Goal: Entertainment & Leisure: Consume media (video, audio)

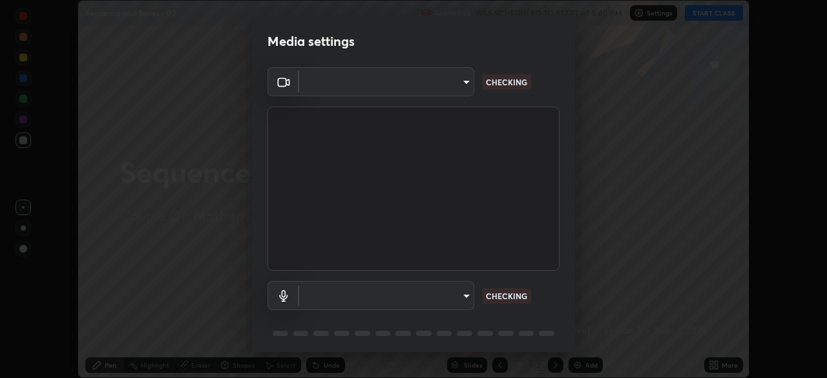
scroll to position [378, 827]
type input "8e51ced37930e971e34d94304a72bdf124377ca82fa83f25b6b4e34e328f1921"
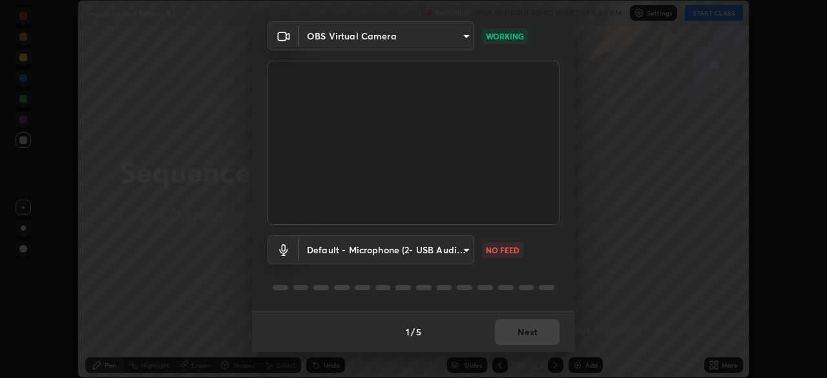
click at [462, 247] on body "Erase all Sequence and Series - 02 Recording WAS SCHEDULED TO START AT 5:40 PM …" at bounding box center [413, 189] width 827 height 378
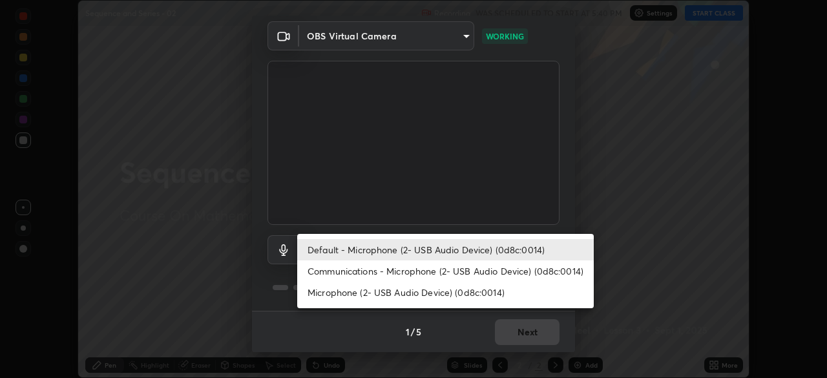
click at [446, 266] on li "Communications - Microphone (2- USB Audio Device) (0d8c:0014)" at bounding box center [445, 270] width 297 height 21
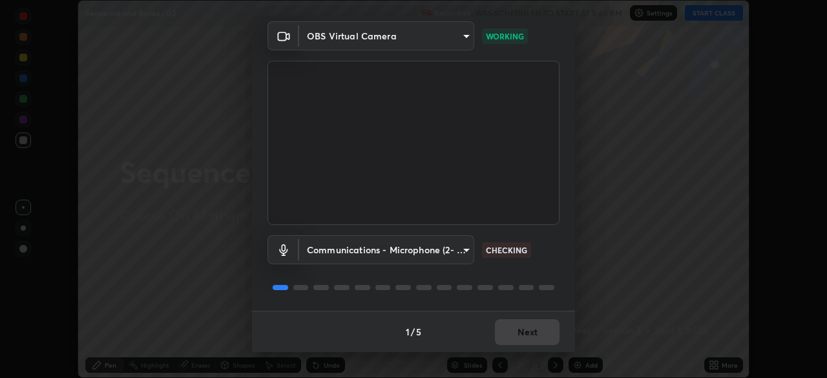
click at [449, 253] on body "Erase all Sequence and Series - 02 Recording WAS SCHEDULED TO START AT 5:40 PM …" at bounding box center [413, 189] width 827 height 378
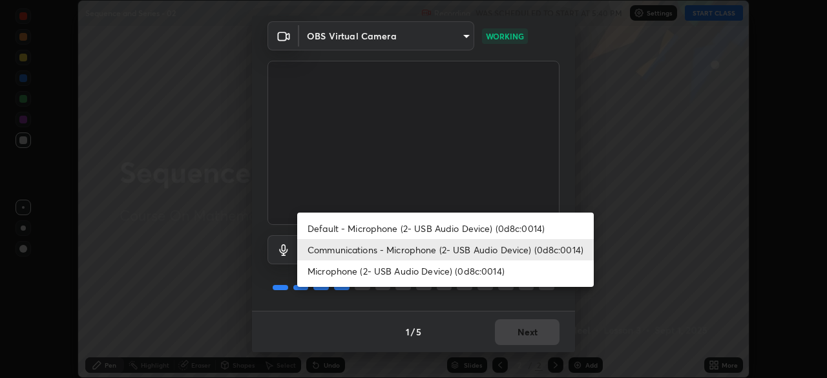
click at [449, 231] on li "Default - Microphone (2- USB Audio Device) (0d8c:0014)" at bounding box center [445, 228] width 297 height 21
type input "default"
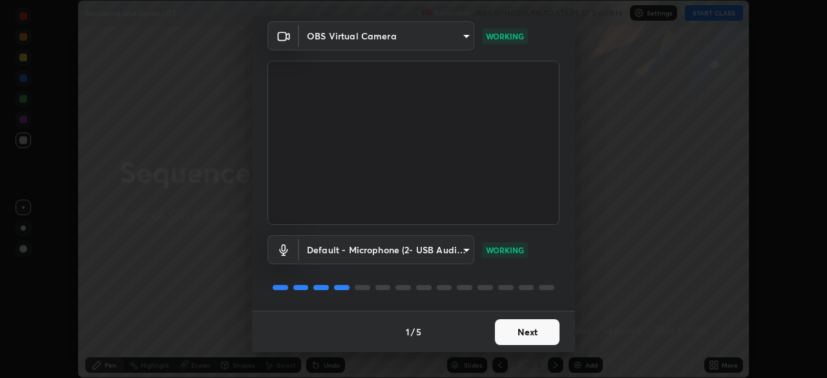
click at [520, 328] on button "Next" at bounding box center [527, 332] width 65 height 26
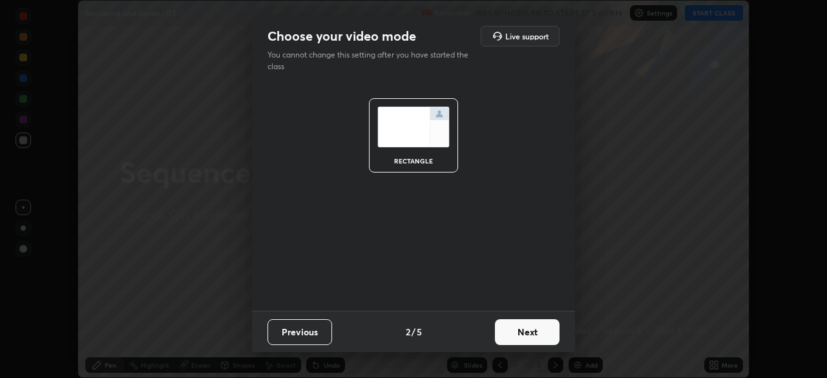
click at [523, 335] on button "Next" at bounding box center [527, 332] width 65 height 26
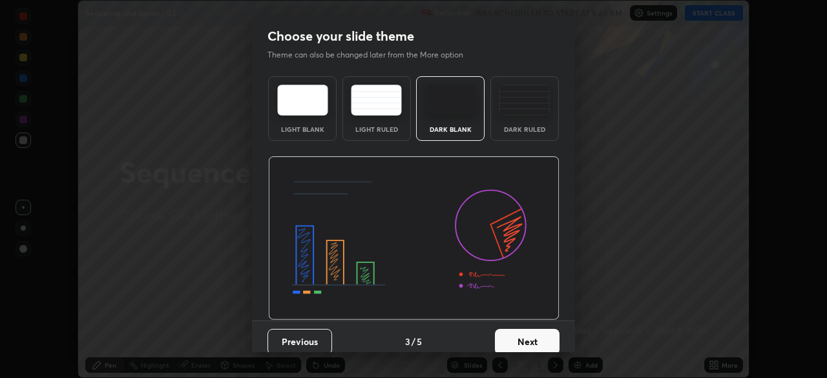
click at [523, 340] on button "Next" at bounding box center [527, 342] width 65 height 26
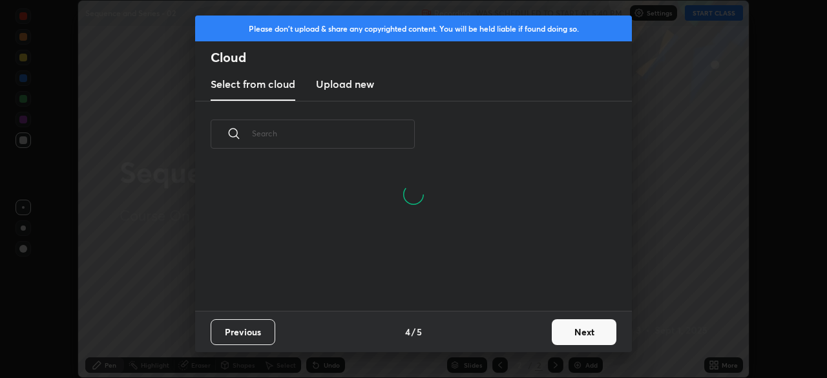
click at [554, 328] on button "Next" at bounding box center [584, 332] width 65 height 26
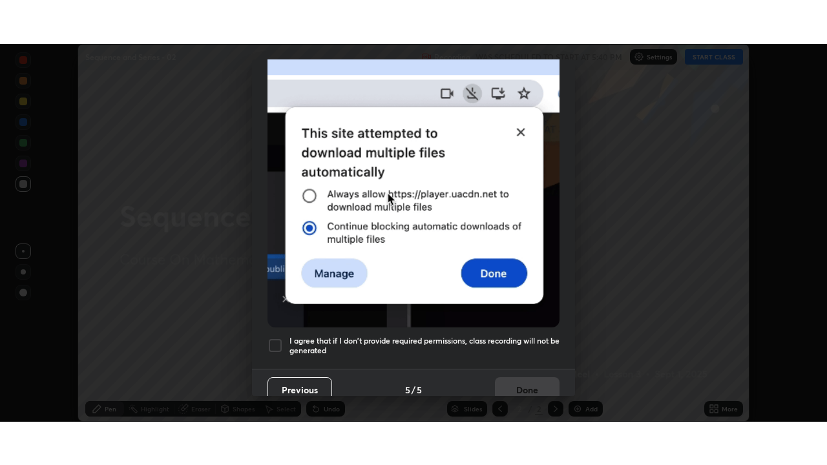
scroll to position [310, 0]
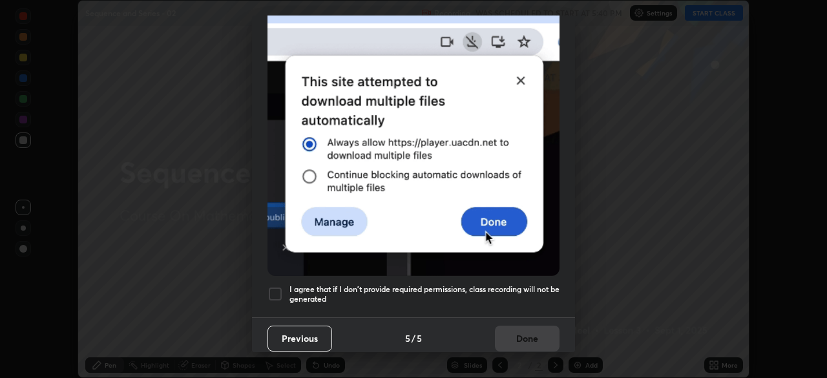
click at [510, 293] on h5 "I agree that if I don't provide required permissions, class recording will not …" at bounding box center [424, 294] width 270 height 20
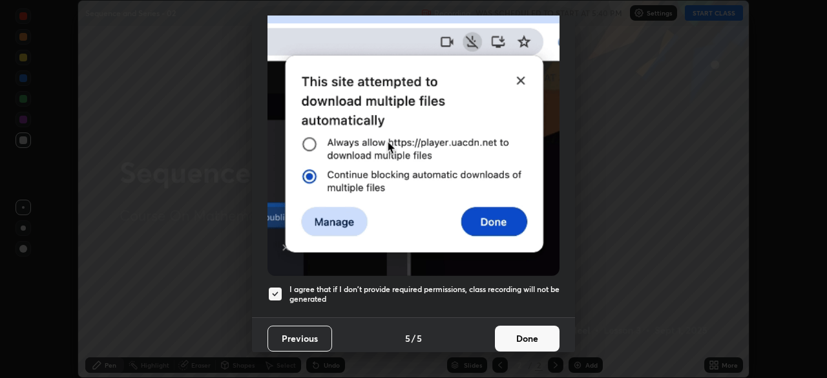
click at [520, 335] on button "Done" at bounding box center [527, 339] width 65 height 26
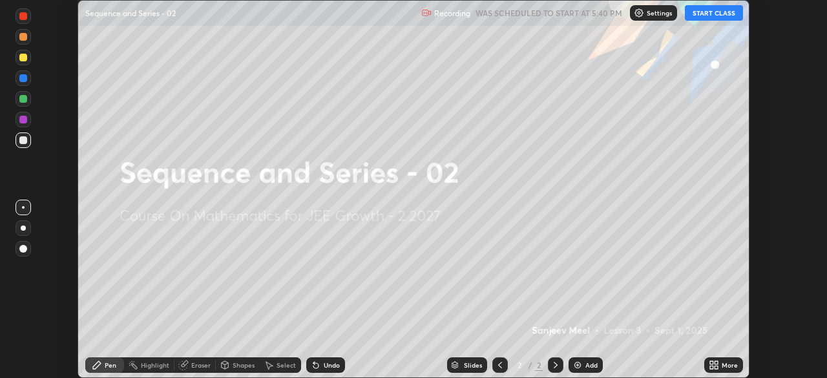
click at [723, 362] on div "More" at bounding box center [730, 365] width 16 height 6
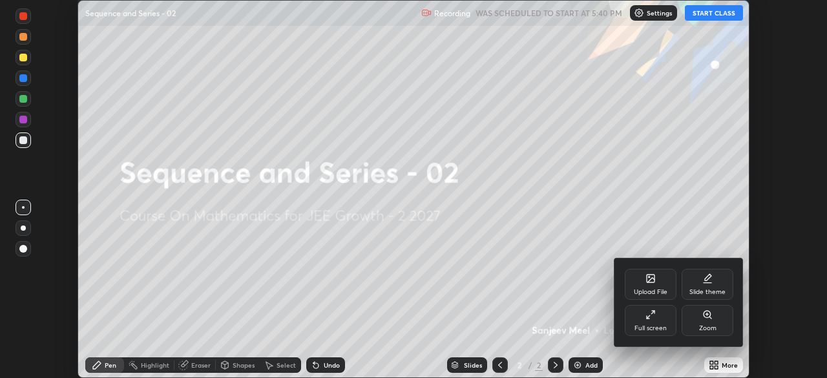
click at [649, 325] on div "Full screen" at bounding box center [651, 328] width 32 height 6
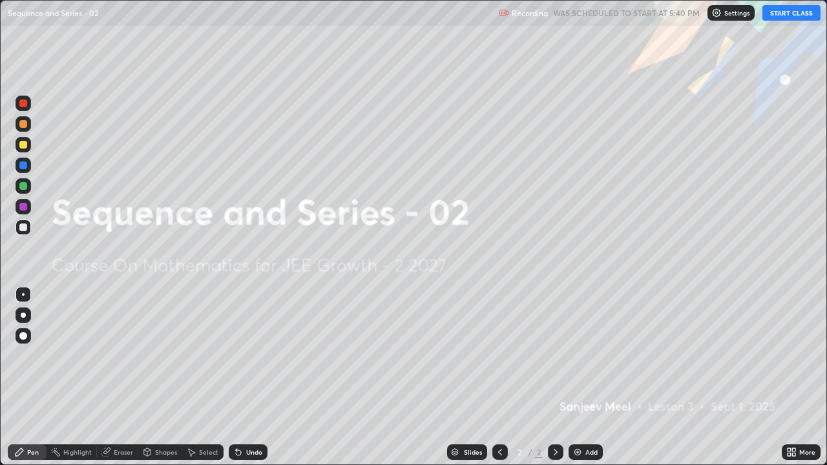
scroll to position [465, 827]
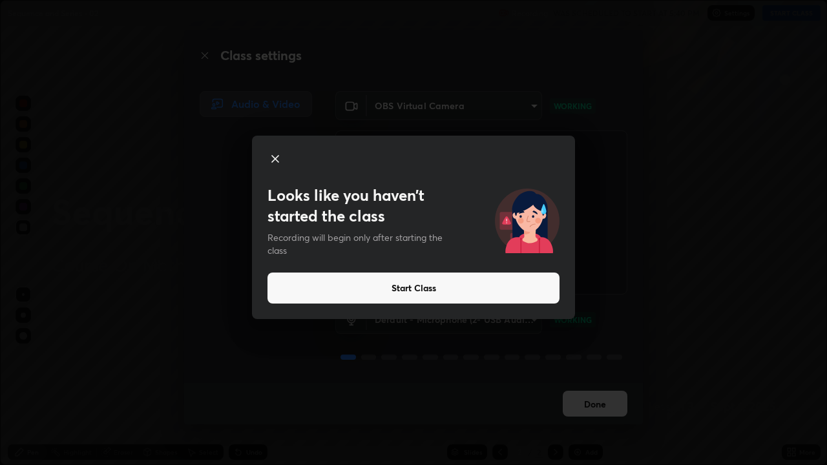
click at [481, 286] on button "Start Class" at bounding box center [414, 288] width 292 height 31
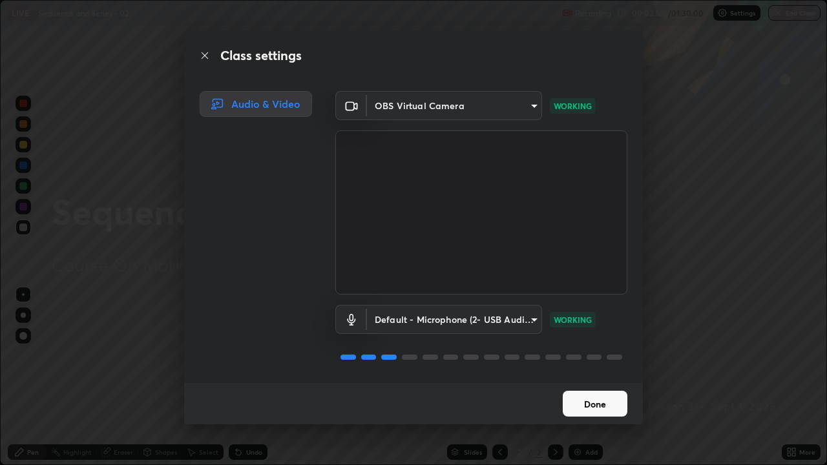
click at [582, 377] on button "Done" at bounding box center [595, 404] width 65 height 26
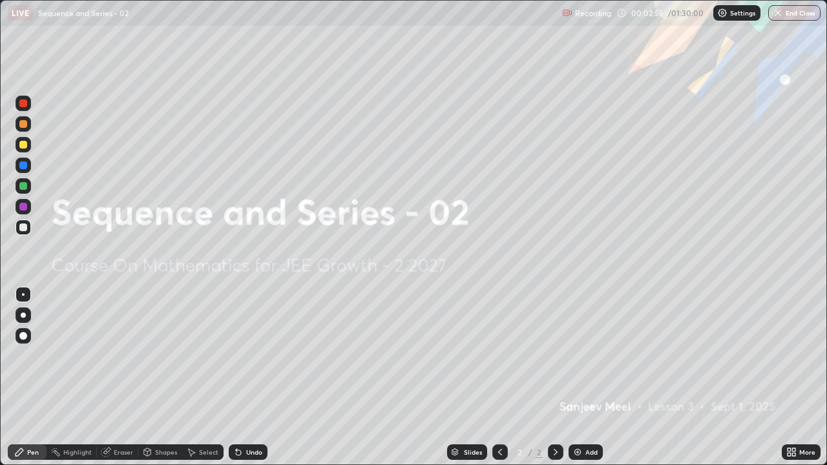
click at [582, 377] on div "Add" at bounding box center [586, 453] width 34 height 16
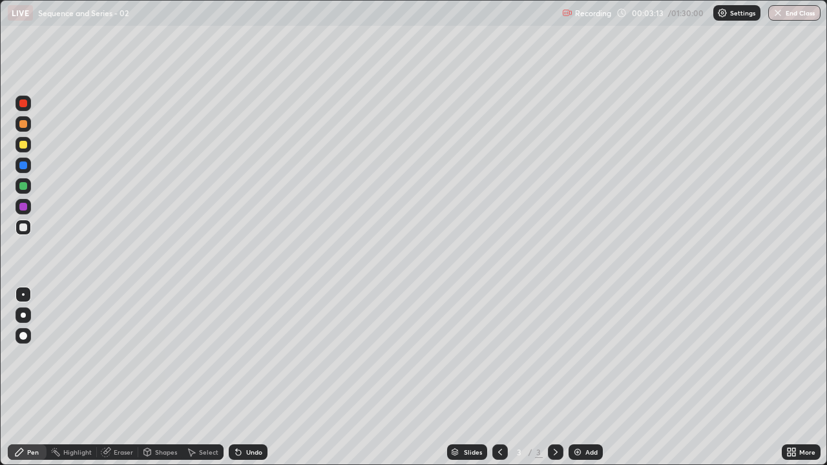
click at [26, 208] on div at bounding box center [23, 207] width 8 height 8
click at [499, 377] on icon at bounding box center [500, 452] width 10 height 10
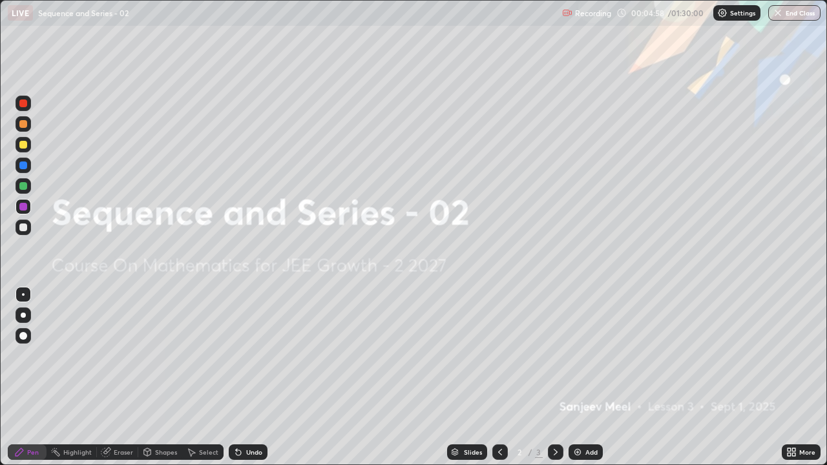
click at [582, 377] on div "Add" at bounding box center [586, 453] width 34 height 16
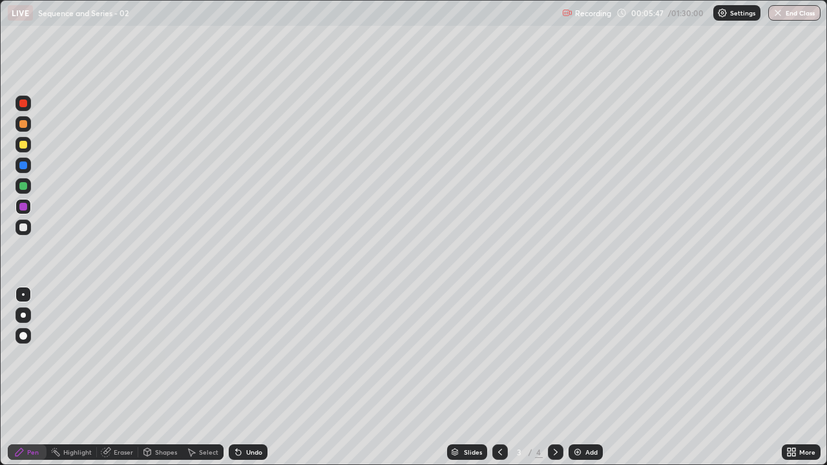
click at [25, 227] on div at bounding box center [23, 228] width 8 height 8
click at [249, 377] on div "Undo" at bounding box center [254, 452] width 16 height 6
click at [253, 377] on div "Undo" at bounding box center [248, 453] width 39 height 16
click at [554, 377] on icon at bounding box center [556, 452] width 10 height 10
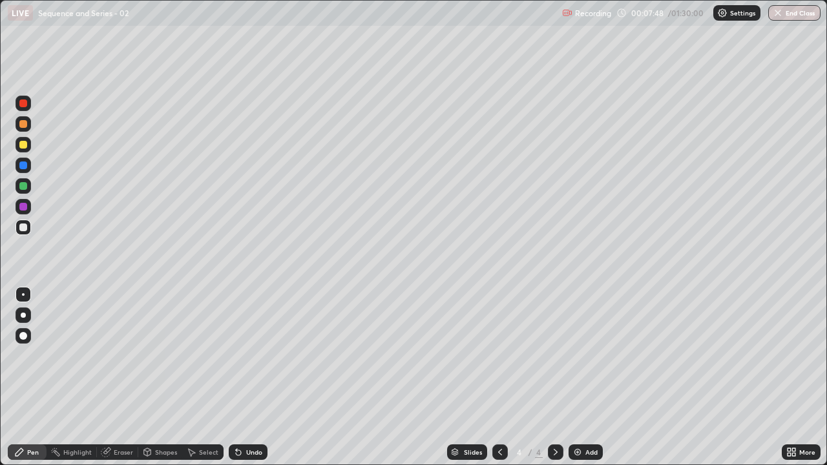
click at [21, 206] on div at bounding box center [23, 207] width 8 height 8
click at [122, 377] on div "Eraser" at bounding box center [123, 452] width 19 height 6
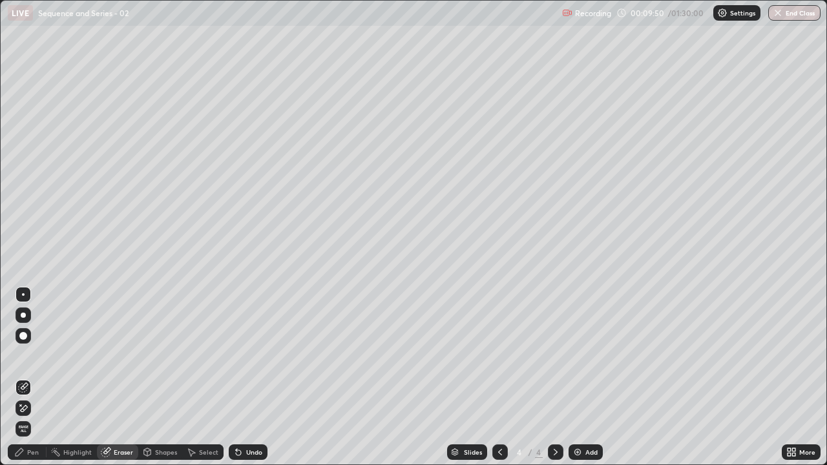
click at [21, 377] on icon at bounding box center [20, 404] width 1 height 1
click at [28, 377] on div "Pen" at bounding box center [33, 452] width 12 height 6
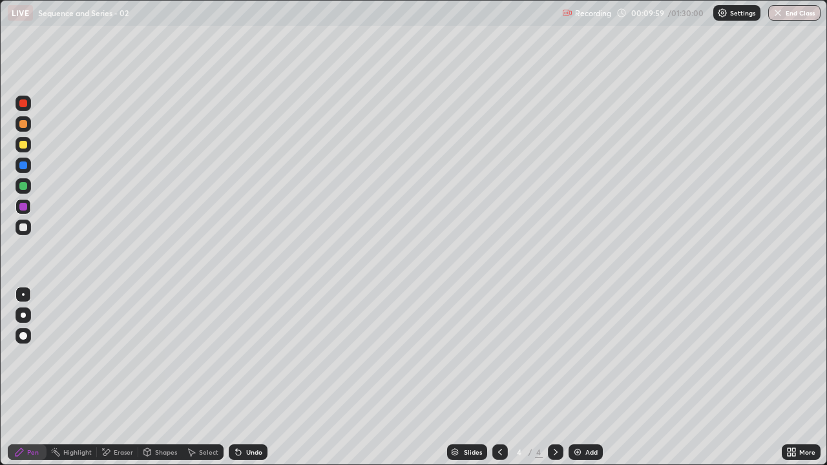
click at [24, 233] on div at bounding box center [24, 228] width 16 height 16
click at [114, 377] on div "Eraser" at bounding box center [117, 453] width 41 height 16
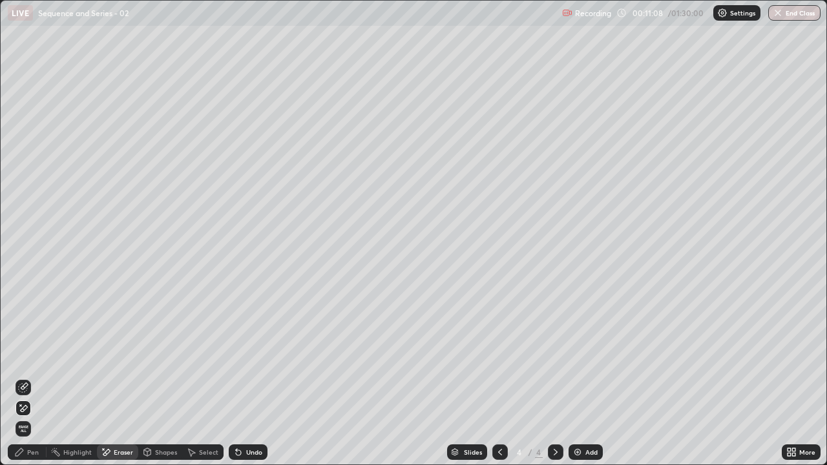
click at [25, 377] on div "Pen" at bounding box center [27, 453] width 39 height 16
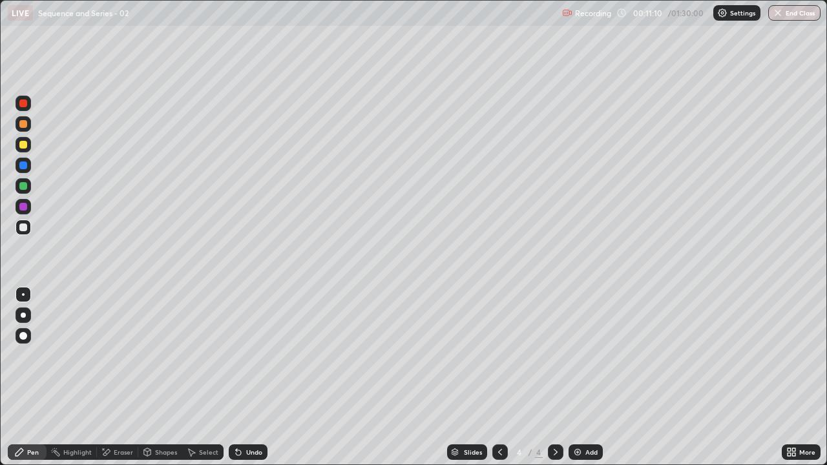
click at [246, 377] on div "Undo" at bounding box center [254, 452] width 16 height 6
click at [243, 377] on div "Undo" at bounding box center [248, 453] width 39 height 16
click at [242, 377] on div "Undo" at bounding box center [248, 453] width 39 height 16
click at [240, 377] on icon at bounding box center [238, 452] width 10 height 10
click at [238, 377] on icon at bounding box center [238, 452] width 5 height 5
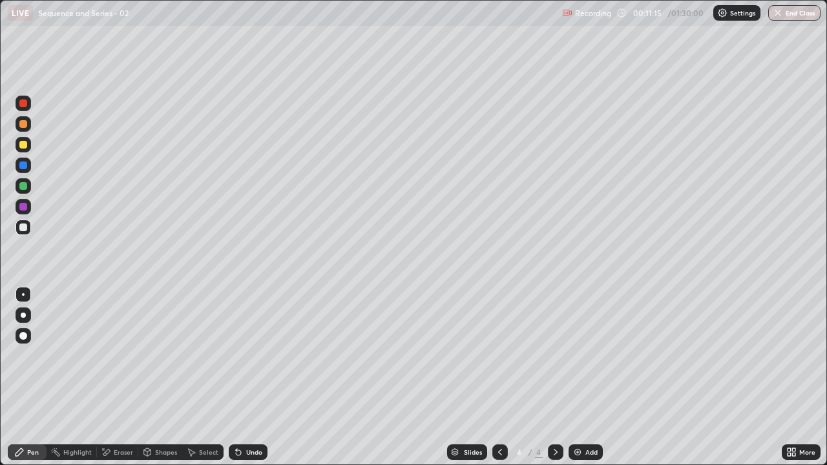
click at [120, 377] on div "Eraser" at bounding box center [123, 452] width 19 height 6
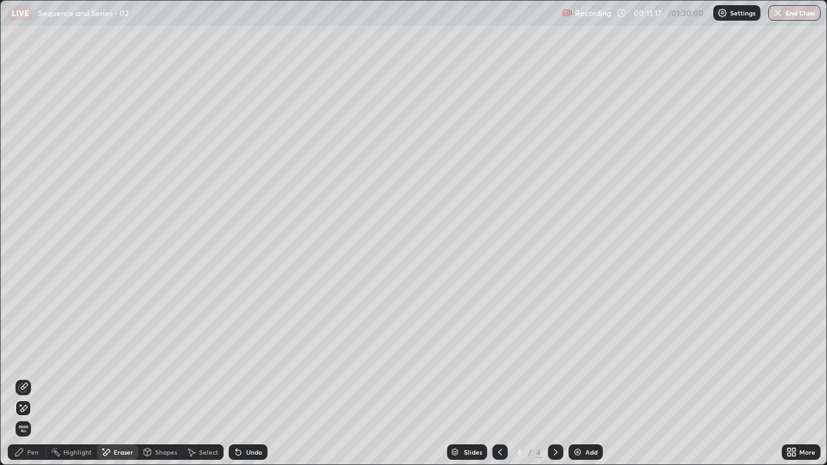
click at [26, 377] on div "Pen" at bounding box center [27, 453] width 39 height 16
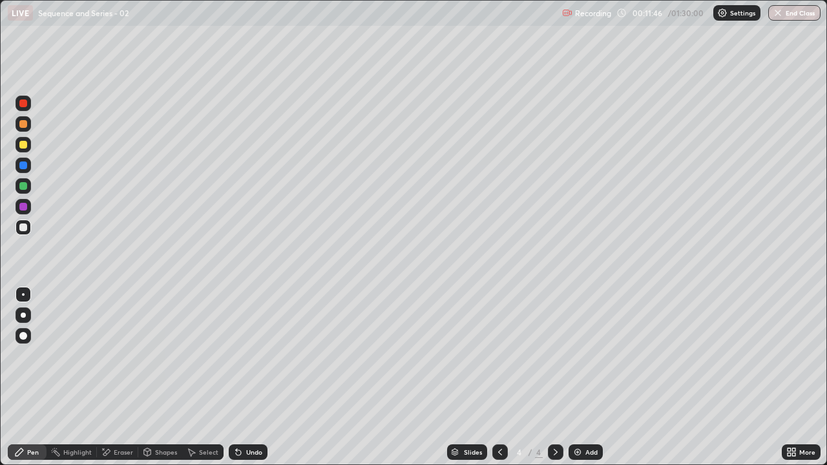
click at [244, 377] on div "Undo" at bounding box center [248, 453] width 39 height 16
click at [237, 377] on icon at bounding box center [238, 452] width 5 height 5
click at [243, 377] on div "Undo" at bounding box center [248, 453] width 39 height 16
click at [17, 204] on div at bounding box center [24, 207] width 16 height 16
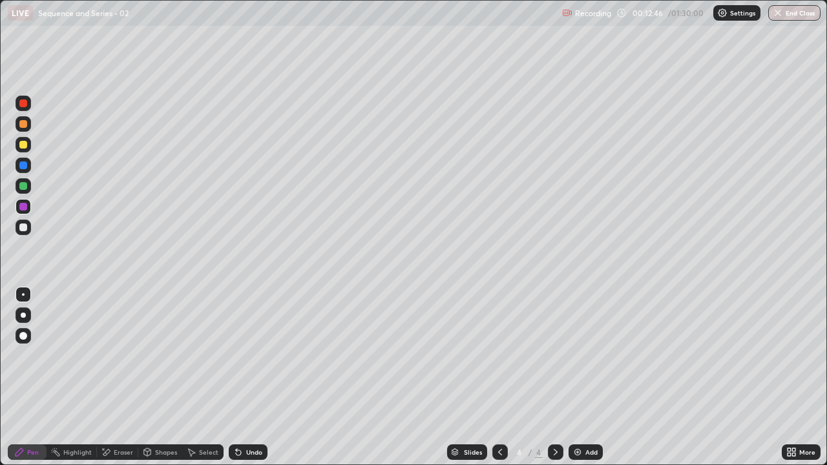
click at [25, 227] on div at bounding box center [23, 228] width 8 height 8
click at [26, 187] on div at bounding box center [23, 186] width 8 height 8
click at [583, 377] on div "Add" at bounding box center [586, 453] width 34 height 16
click at [21, 205] on div at bounding box center [23, 207] width 8 height 8
click at [251, 377] on div "Undo" at bounding box center [248, 453] width 39 height 16
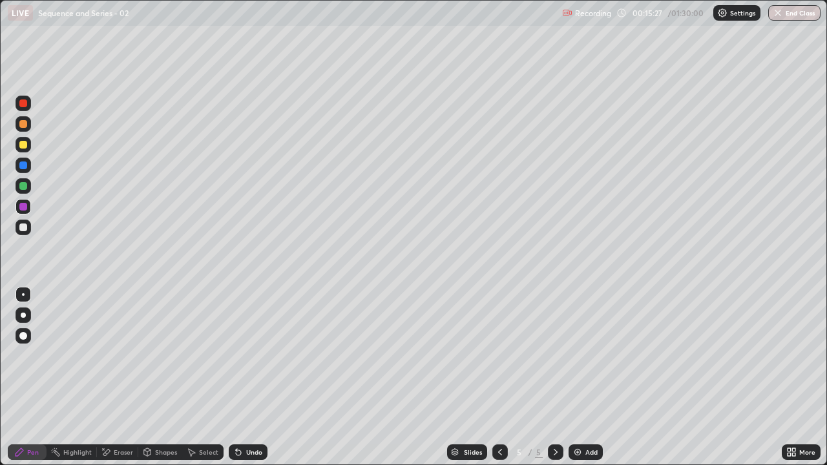
click at [25, 222] on div at bounding box center [24, 228] width 16 height 16
click at [23, 222] on div at bounding box center [24, 228] width 16 height 16
click at [236, 377] on icon at bounding box center [238, 452] width 5 height 5
click at [255, 377] on div "Undo" at bounding box center [254, 452] width 16 height 6
click at [253, 377] on div "Undo" at bounding box center [254, 452] width 16 height 6
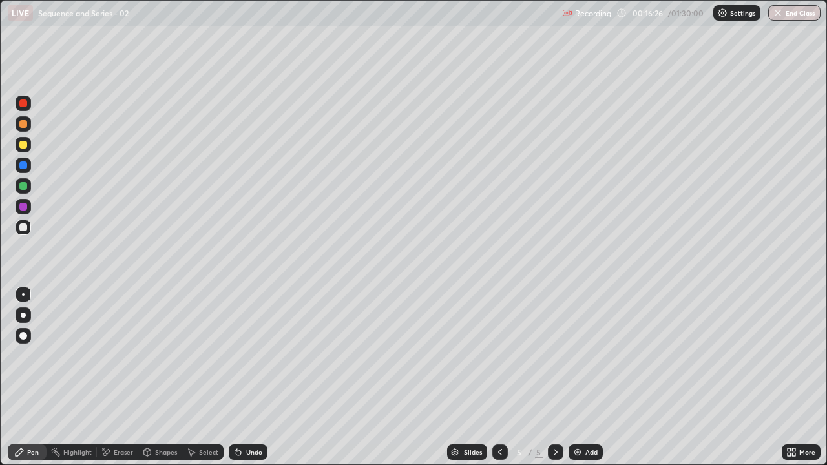
click at [255, 377] on div "Undo" at bounding box center [254, 452] width 16 height 6
click at [128, 377] on div "Eraser" at bounding box center [117, 453] width 41 height 16
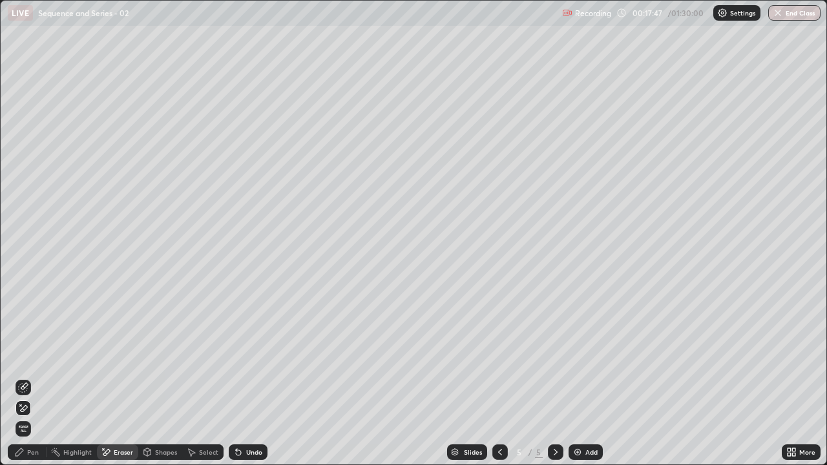
click at [31, 377] on div "Pen" at bounding box center [33, 452] width 12 height 6
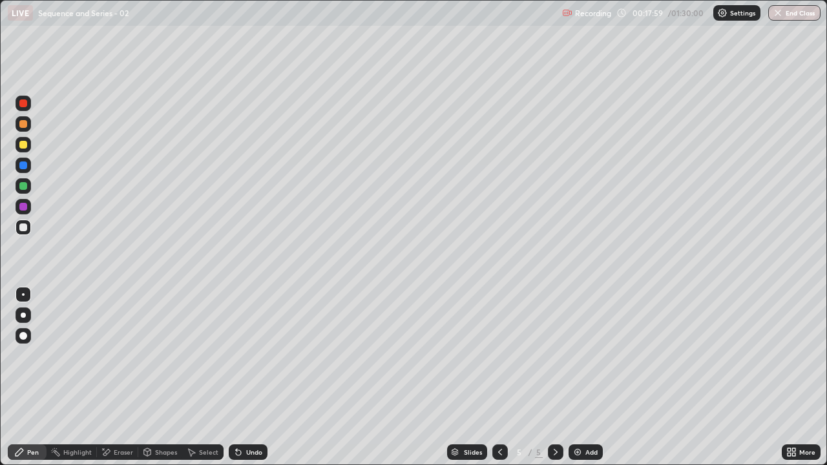
click at [246, 377] on div "Undo" at bounding box center [254, 452] width 16 height 6
click at [248, 377] on div "Undo" at bounding box center [254, 452] width 16 height 6
click at [247, 377] on div "Undo" at bounding box center [254, 452] width 16 height 6
click at [201, 377] on div "Select" at bounding box center [208, 452] width 19 height 6
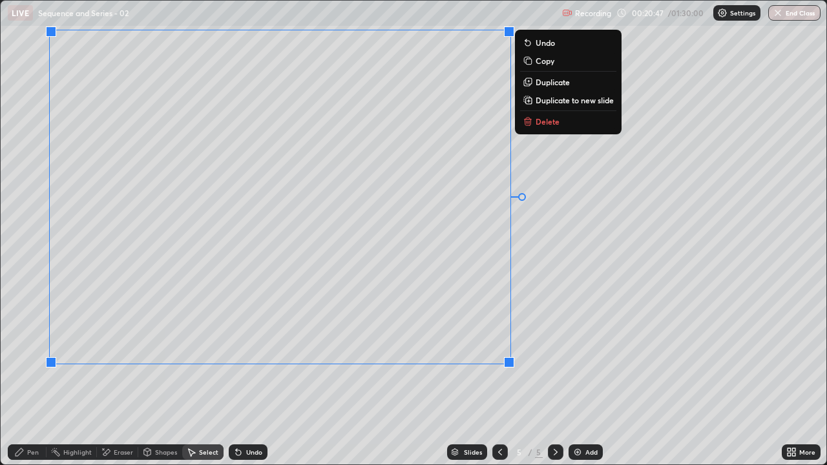
click at [28, 377] on div "Pen" at bounding box center [33, 452] width 12 height 6
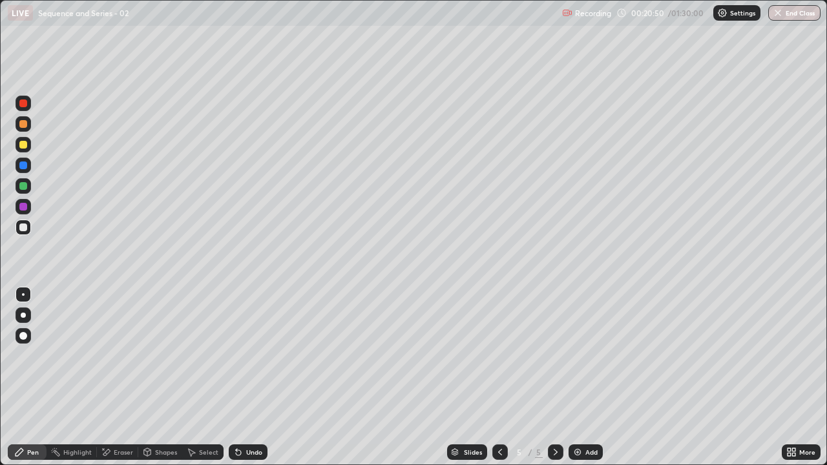
click at [115, 377] on div "Eraser" at bounding box center [123, 452] width 19 height 6
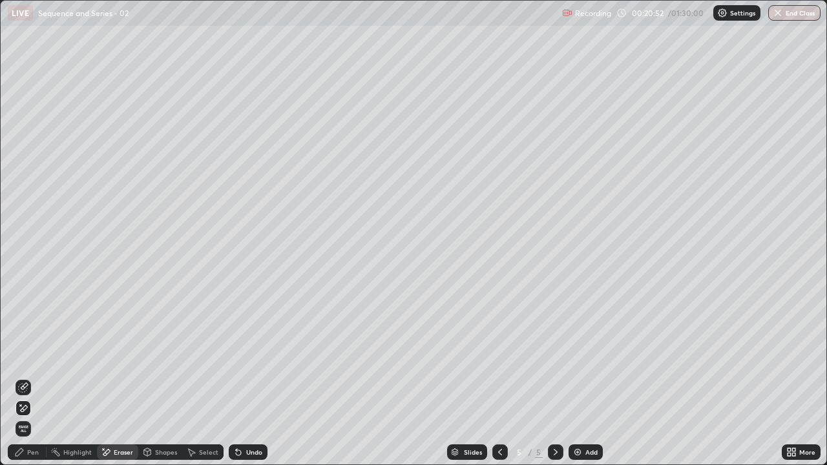
click at [21, 377] on icon at bounding box center [20, 452] width 8 height 8
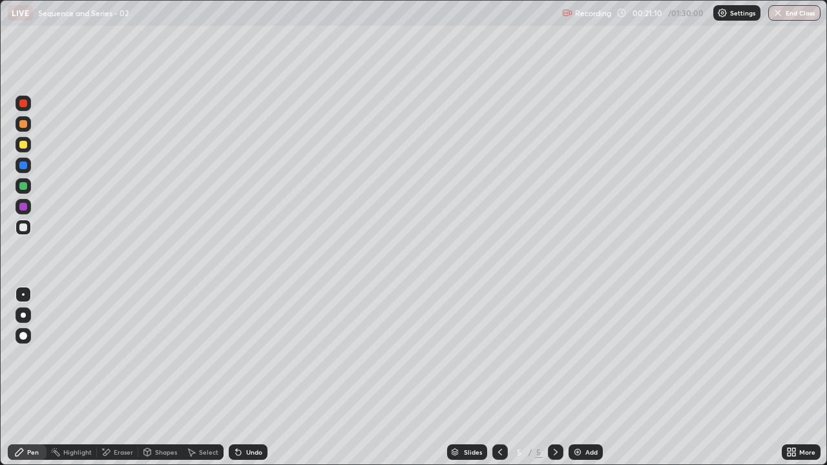
click at [26, 207] on div at bounding box center [23, 207] width 8 height 8
click at [21, 229] on div at bounding box center [23, 228] width 8 height 8
click at [81, 377] on div "Highlight" at bounding box center [77, 452] width 28 height 6
click at [23, 203] on div at bounding box center [23, 207] width 8 height 8
click at [589, 377] on div "Add" at bounding box center [591, 452] width 12 height 6
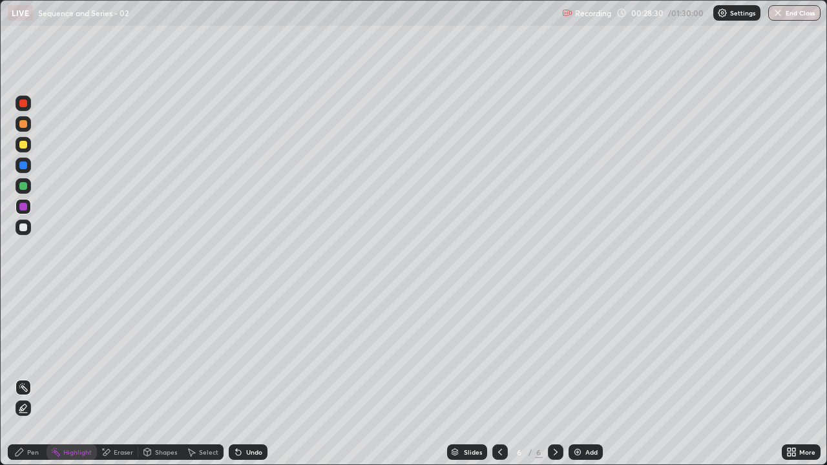
click at [24, 226] on div at bounding box center [23, 228] width 8 height 8
click at [25, 207] on div at bounding box center [23, 207] width 8 height 8
click at [37, 377] on div "Pen" at bounding box center [33, 452] width 12 height 6
click at [23, 227] on div at bounding box center [23, 228] width 8 height 8
click at [67, 377] on div "Highlight" at bounding box center [77, 452] width 28 height 6
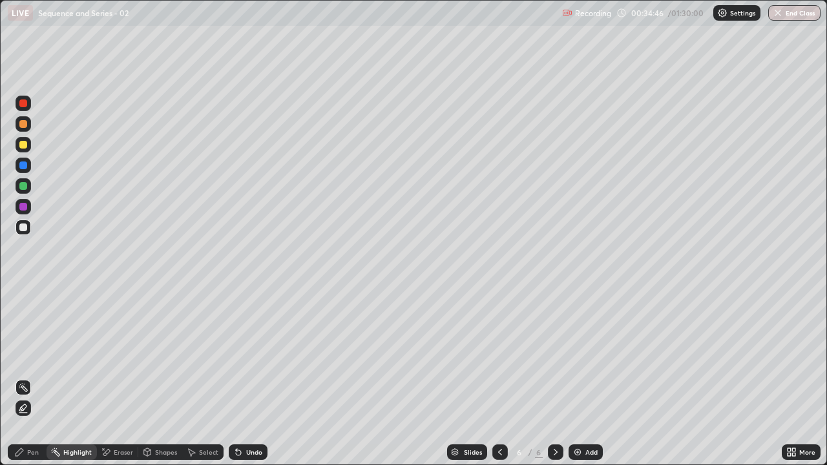
click at [114, 377] on div "Eraser" at bounding box center [123, 452] width 19 height 6
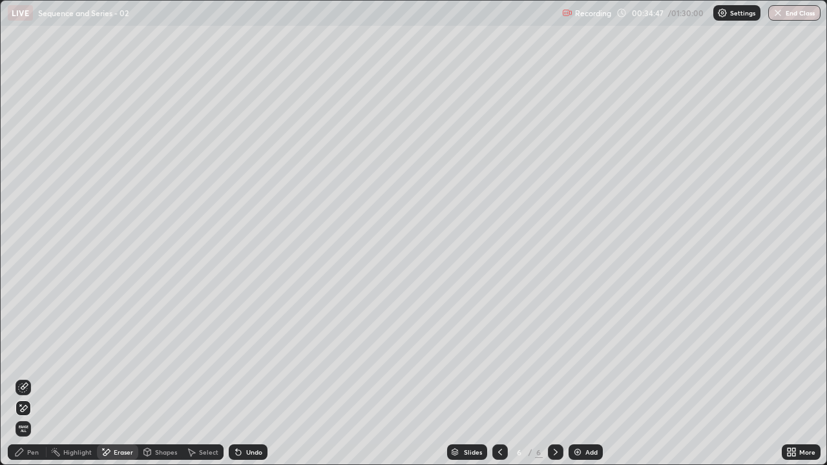
click at [23, 377] on div "Erase all" at bounding box center [24, 429] width 16 height 16
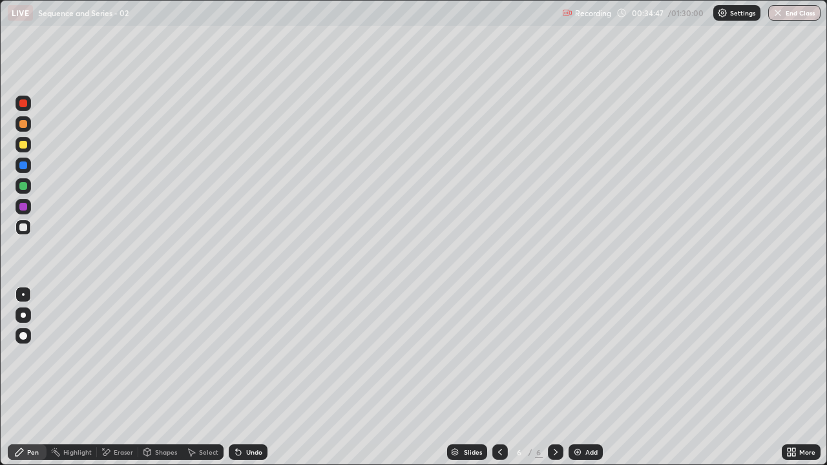
click at [18, 377] on div at bounding box center [23, 361] width 21 height 155
click at [236, 377] on icon at bounding box center [238, 452] width 5 height 5
click at [246, 377] on div "Undo" at bounding box center [254, 452] width 16 height 6
click at [244, 377] on div "Undo" at bounding box center [248, 453] width 39 height 16
click at [252, 377] on div "Undo" at bounding box center [254, 452] width 16 height 6
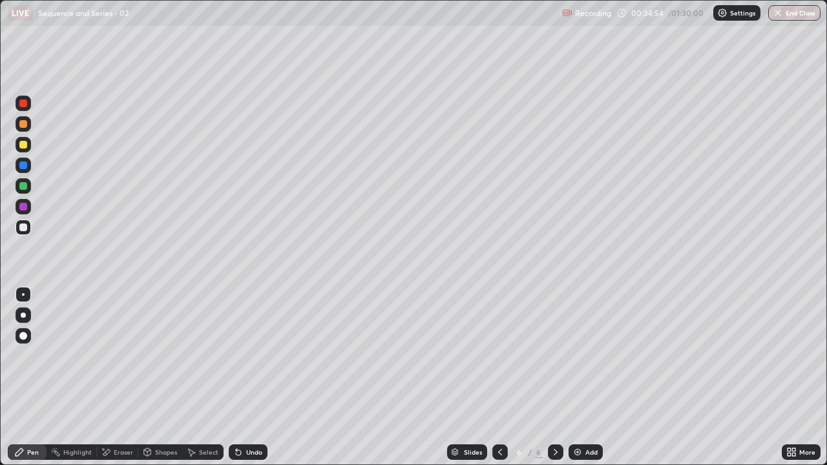
click at [249, 377] on div "Undo" at bounding box center [254, 452] width 16 height 6
click at [247, 377] on div "Undo" at bounding box center [254, 452] width 16 height 6
click at [498, 377] on icon at bounding box center [500, 452] width 4 height 6
click at [556, 377] on icon at bounding box center [556, 452] width 4 height 6
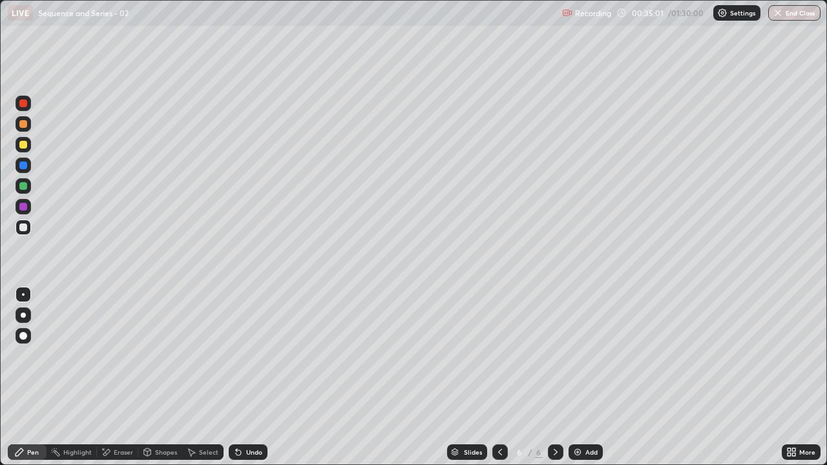
click at [109, 377] on icon at bounding box center [106, 452] width 7 height 6
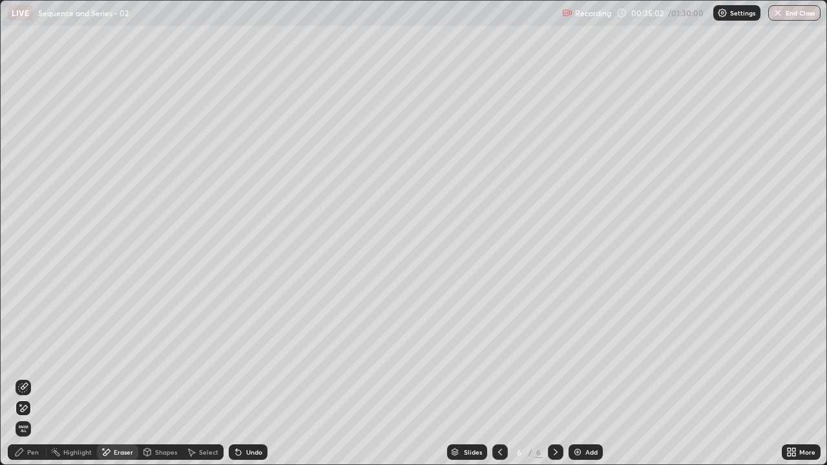
click at [23, 377] on icon at bounding box center [23, 388] width 10 height 10
click at [26, 377] on div "Pen" at bounding box center [27, 453] width 39 height 16
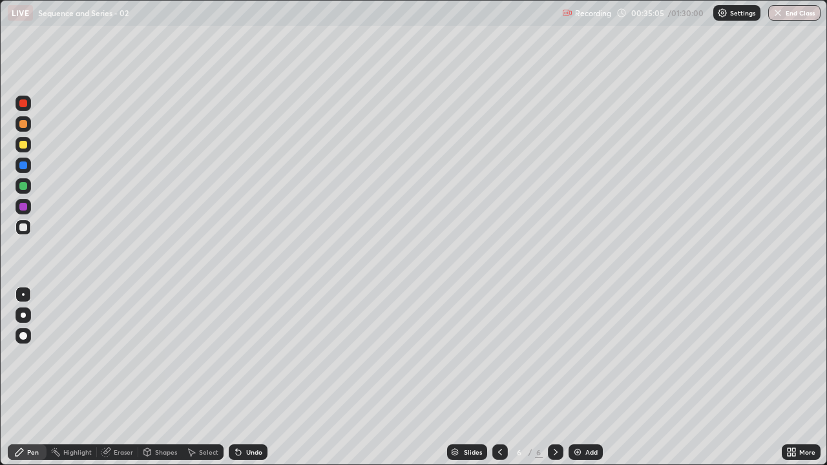
click at [21, 199] on div at bounding box center [24, 207] width 16 height 16
click at [25, 227] on div at bounding box center [23, 228] width 8 height 8
click at [112, 377] on div "Eraser" at bounding box center [117, 453] width 41 height 16
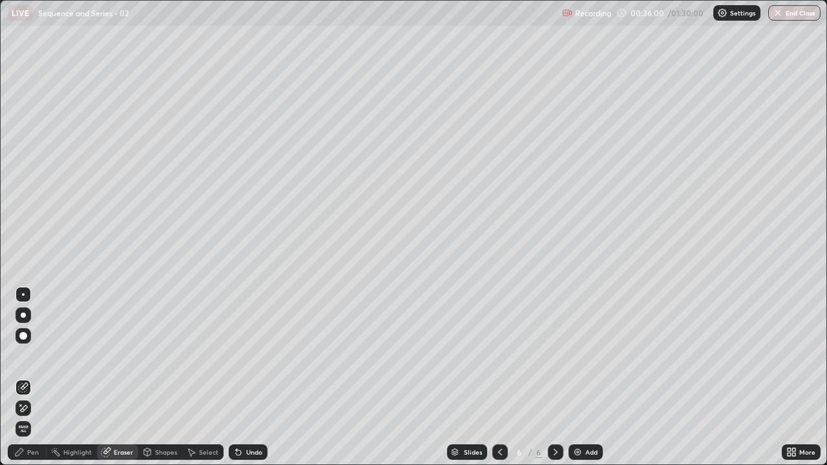
click at [34, 377] on div "Pen" at bounding box center [33, 452] width 12 height 6
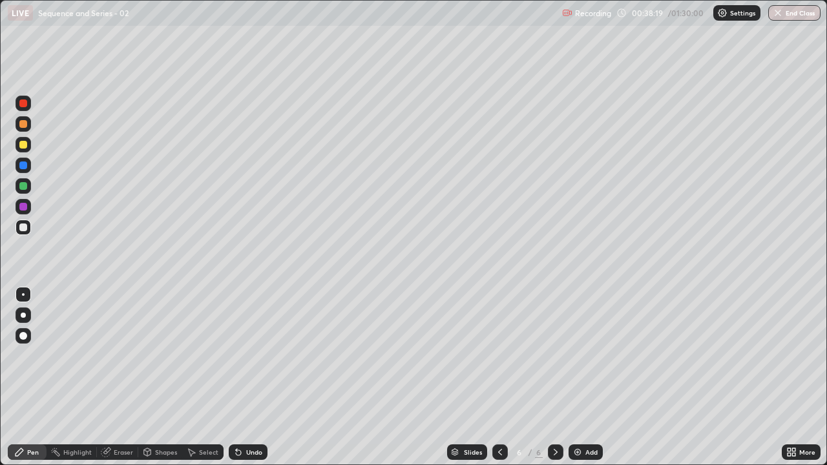
click at [118, 377] on div "Eraser" at bounding box center [123, 452] width 19 height 6
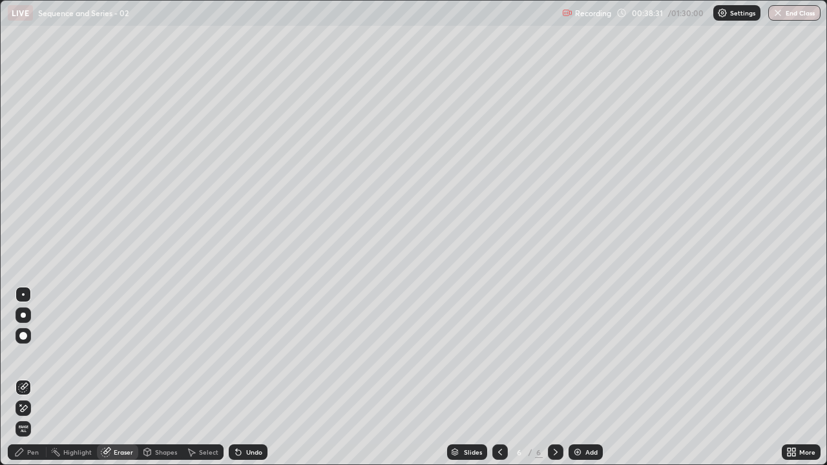
click at [31, 377] on div "Pen" at bounding box center [33, 452] width 12 height 6
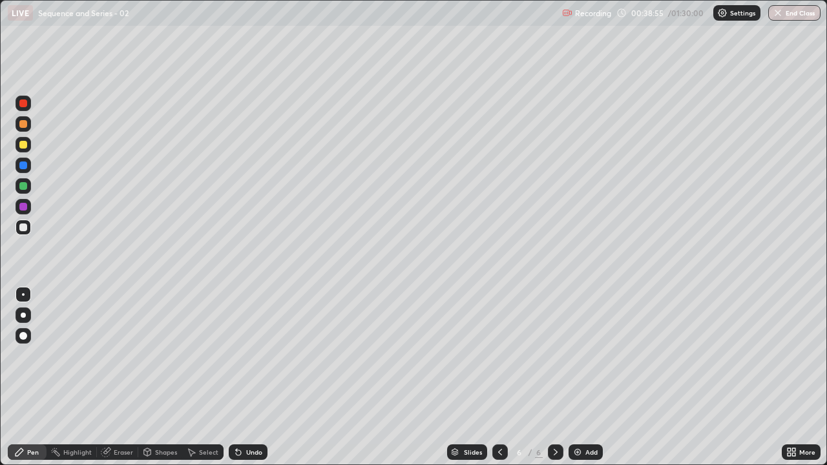
click at [246, 377] on div "Undo" at bounding box center [254, 452] width 16 height 6
click at [243, 377] on div "Undo" at bounding box center [248, 453] width 39 height 16
click at [242, 377] on icon at bounding box center [238, 452] width 10 height 10
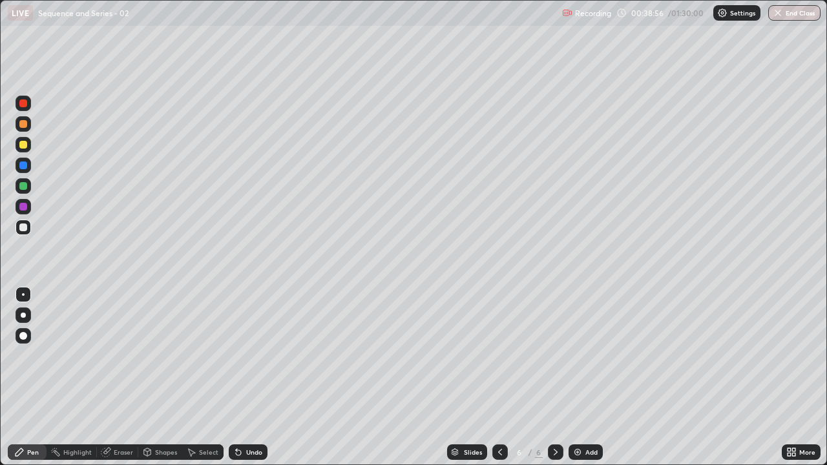
click at [241, 377] on icon at bounding box center [238, 452] width 10 height 10
click at [240, 377] on icon at bounding box center [238, 452] width 10 height 10
click at [236, 377] on icon at bounding box center [238, 452] width 5 height 5
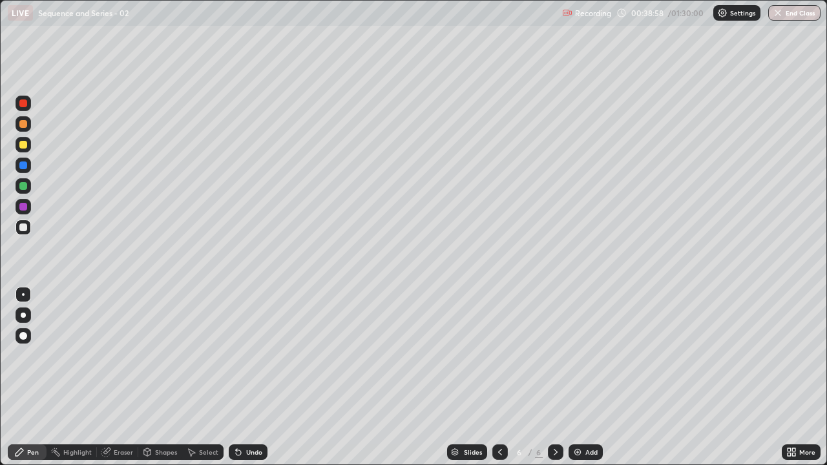
click at [236, 377] on icon at bounding box center [238, 452] width 5 height 5
click at [236, 377] on icon at bounding box center [236, 449] width 1 height 1
click at [235, 377] on icon at bounding box center [238, 452] width 10 height 10
click at [23, 207] on div at bounding box center [23, 207] width 8 height 8
click at [23, 205] on div at bounding box center [23, 207] width 8 height 8
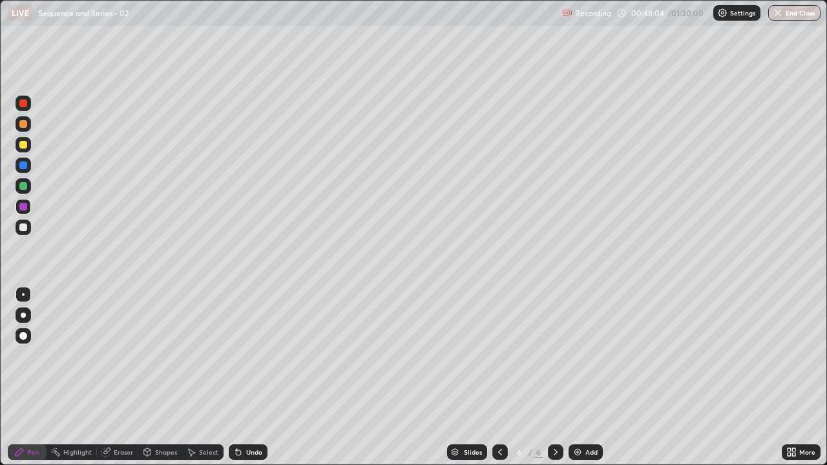
click at [589, 377] on div "Add" at bounding box center [591, 452] width 12 height 6
click at [24, 230] on div at bounding box center [23, 228] width 8 height 8
click at [25, 205] on div at bounding box center [23, 207] width 8 height 8
click at [21, 226] on div at bounding box center [23, 228] width 8 height 8
click at [21, 205] on div at bounding box center [23, 207] width 8 height 8
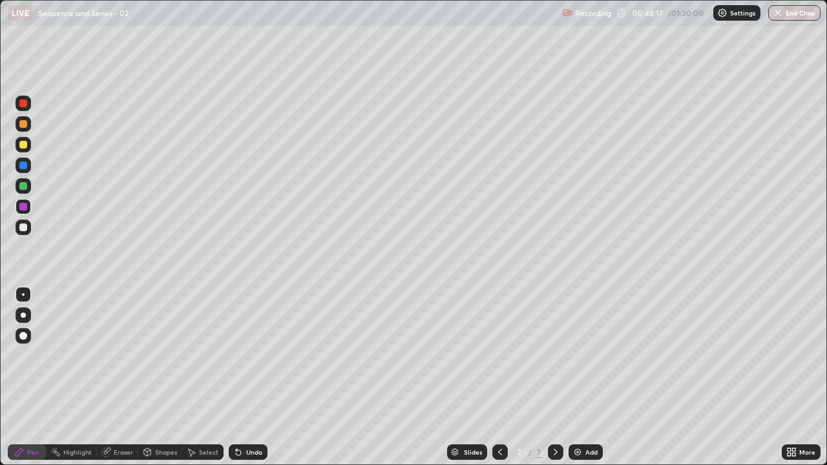
click at [20, 227] on div at bounding box center [23, 228] width 8 height 8
click at [498, 377] on icon at bounding box center [500, 452] width 10 height 10
click at [83, 377] on div "Highlight" at bounding box center [77, 452] width 28 height 6
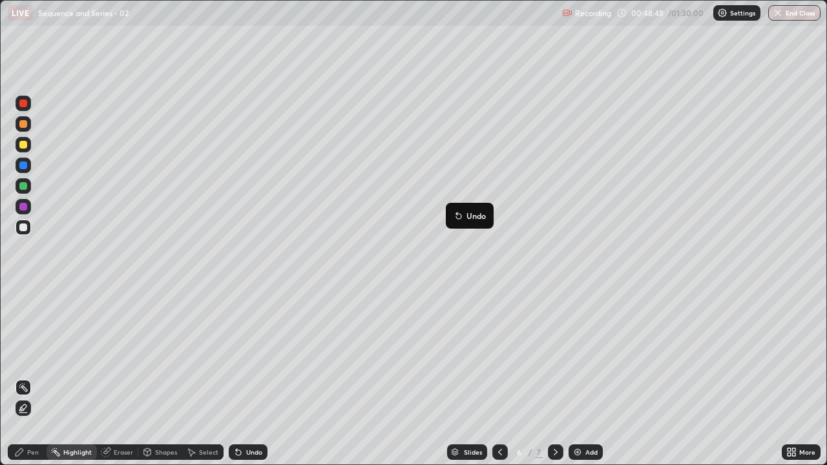
click at [498, 377] on icon at bounding box center [500, 452] width 4 height 6
click at [556, 377] on icon at bounding box center [556, 452] width 10 height 10
click at [554, 377] on div at bounding box center [556, 453] width 16 height 16
click at [30, 230] on div at bounding box center [24, 228] width 16 height 16
click at [26, 377] on div "Pen" at bounding box center [27, 453] width 39 height 16
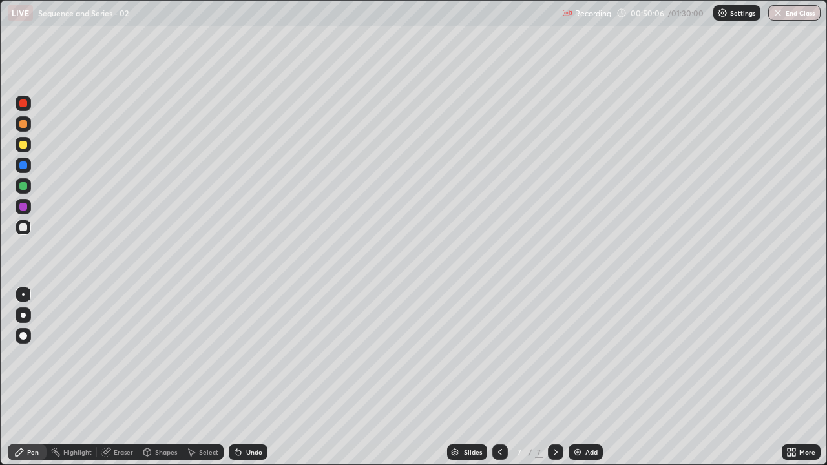
click at [21, 205] on div at bounding box center [23, 207] width 8 height 8
click at [499, 377] on icon at bounding box center [500, 452] width 10 height 10
click at [548, 377] on div at bounding box center [556, 453] width 16 height 16
click at [576, 377] on img at bounding box center [577, 452] width 10 height 10
click at [26, 225] on div at bounding box center [23, 228] width 8 height 8
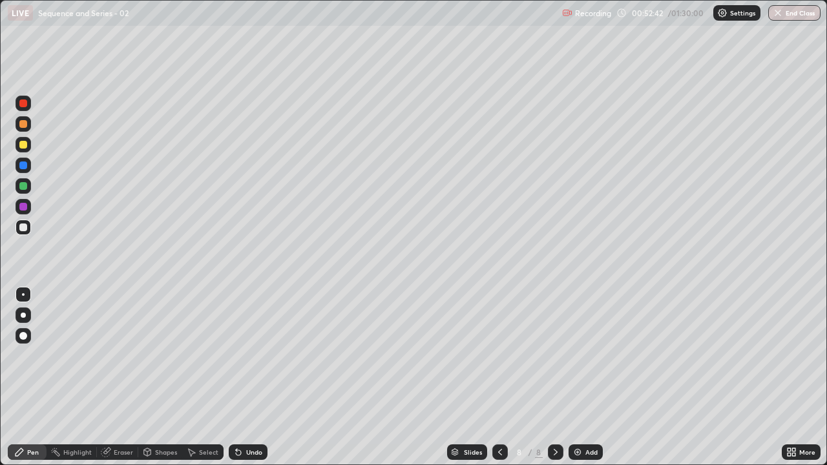
click at [123, 377] on div "Eraser" at bounding box center [123, 452] width 19 height 6
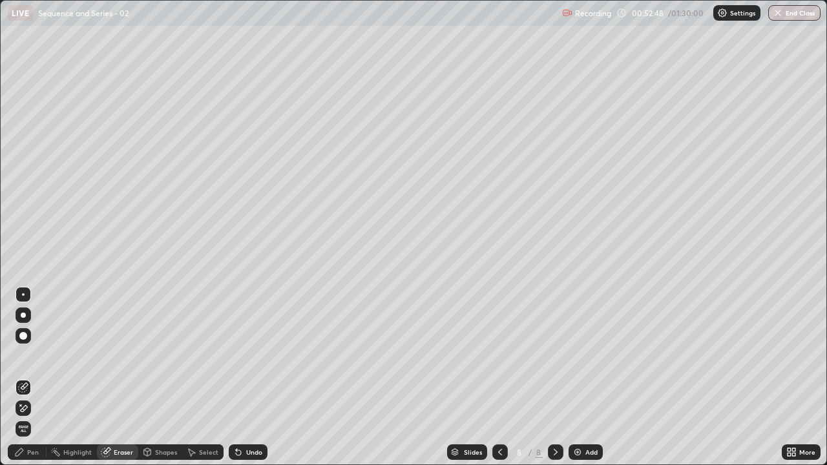
click at [21, 335] on div at bounding box center [23, 336] width 8 height 8
click at [23, 377] on icon at bounding box center [20, 452] width 8 height 8
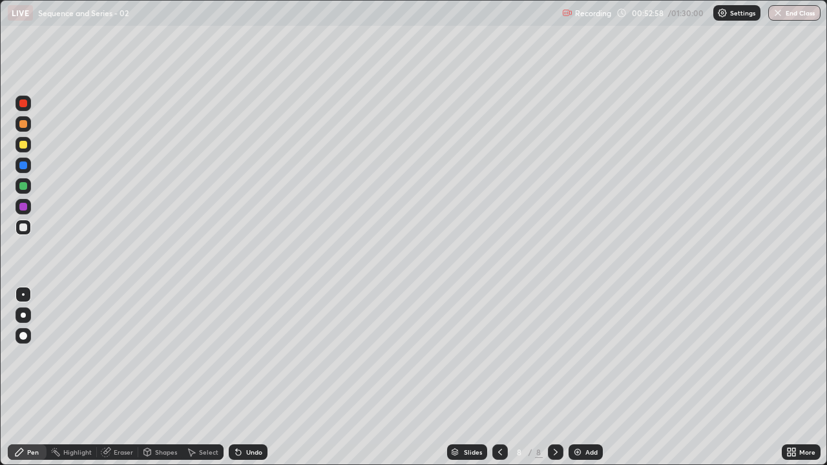
click at [19, 227] on div at bounding box center [23, 228] width 8 height 8
click at [240, 377] on icon at bounding box center [238, 452] width 10 height 10
click at [239, 377] on icon at bounding box center [238, 452] width 10 height 10
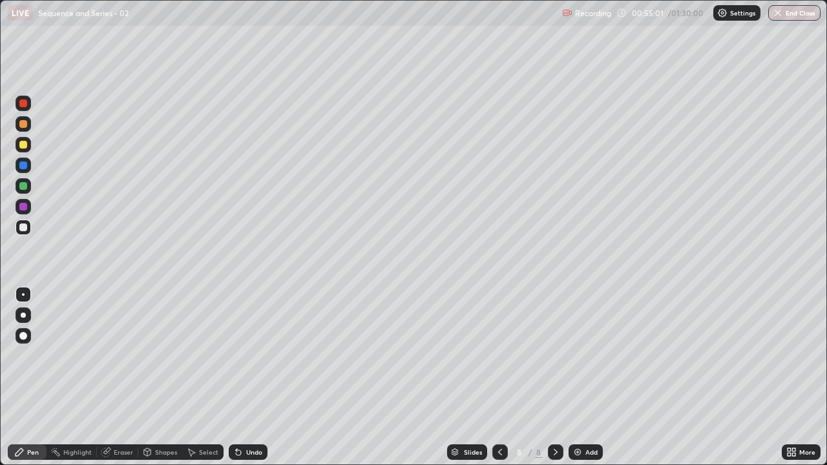
click at [239, 377] on icon at bounding box center [238, 452] width 10 height 10
click at [236, 377] on icon at bounding box center [238, 452] width 5 height 5
click at [20, 205] on div at bounding box center [23, 207] width 8 height 8
click at [76, 377] on div "Highlight" at bounding box center [77, 452] width 28 height 6
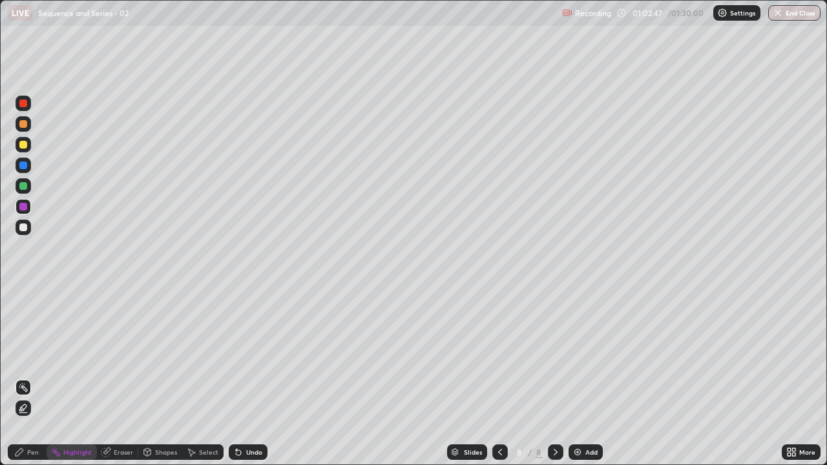
click at [580, 377] on img at bounding box center [577, 452] width 10 height 10
click at [28, 377] on div "Pen" at bounding box center [33, 452] width 12 height 6
click at [114, 377] on div "Eraser" at bounding box center [117, 453] width 41 height 16
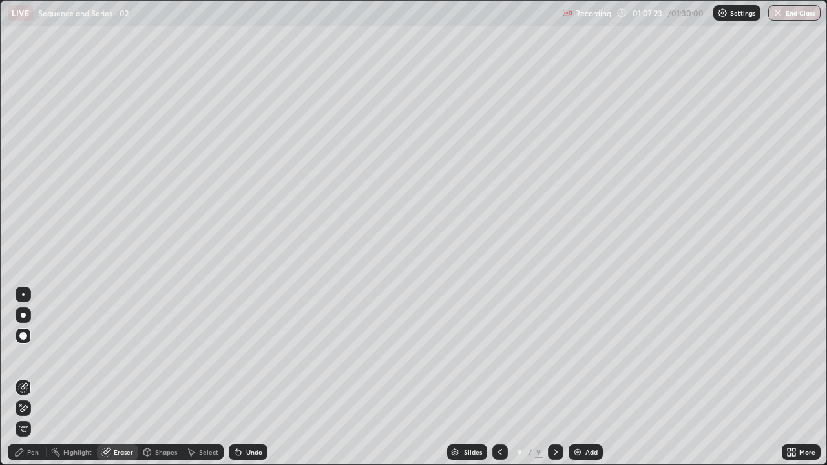
click at [28, 377] on div "Pen" at bounding box center [27, 453] width 39 height 16
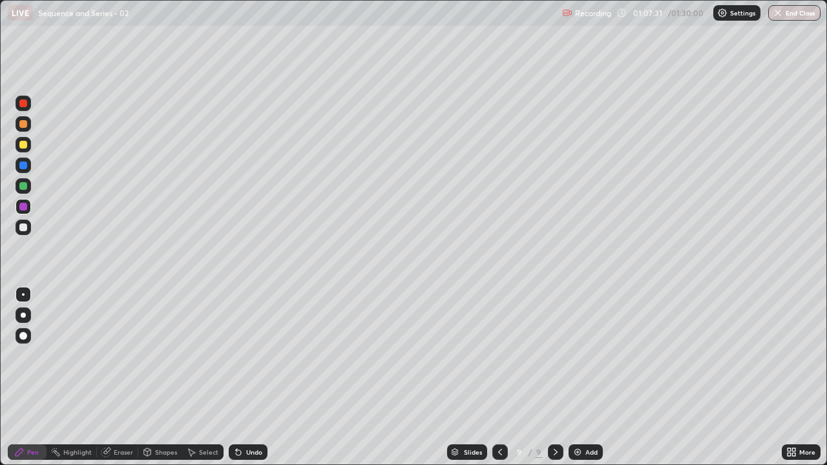
click at [25, 222] on div at bounding box center [24, 228] width 16 height 16
click at [250, 377] on div "Undo" at bounding box center [254, 452] width 16 height 6
click at [247, 377] on div "Undo" at bounding box center [254, 452] width 16 height 6
click at [242, 377] on div "Undo" at bounding box center [248, 453] width 39 height 16
click at [255, 377] on div "Undo" at bounding box center [254, 452] width 16 height 6
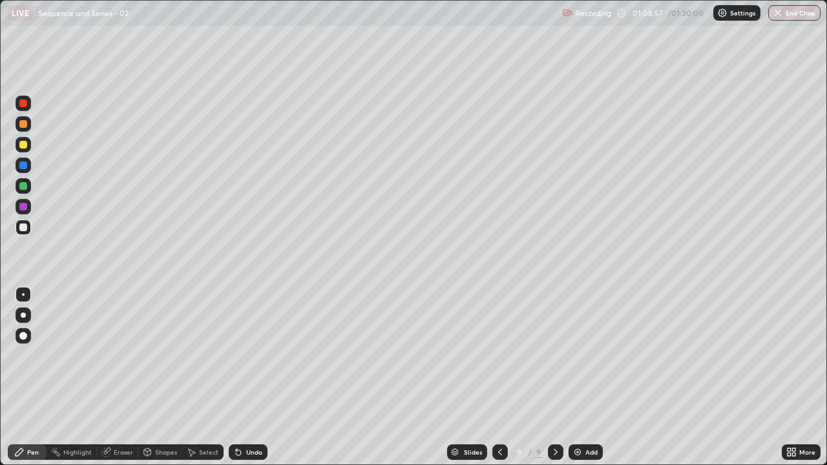
click at [255, 377] on div "Undo" at bounding box center [254, 452] width 16 height 6
click at [246, 377] on div "Undo" at bounding box center [248, 453] width 39 height 16
click at [251, 377] on div "Undo" at bounding box center [254, 452] width 16 height 6
click at [21, 205] on div at bounding box center [23, 207] width 8 height 8
click at [585, 377] on div "Add" at bounding box center [586, 453] width 34 height 16
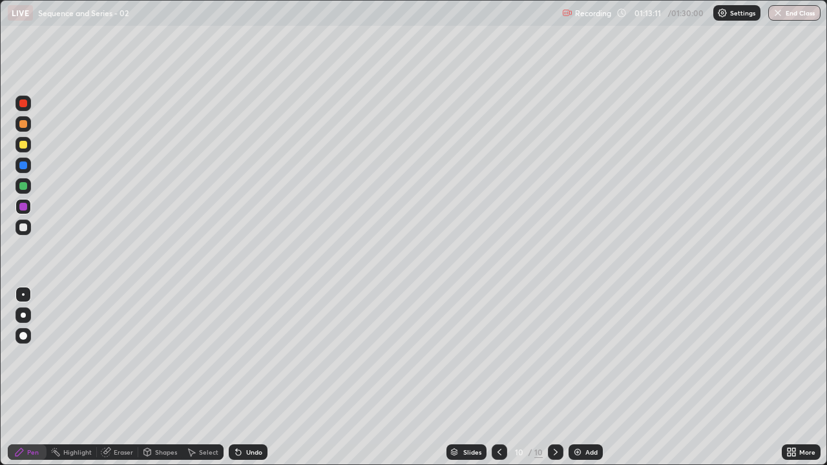
click at [26, 201] on div at bounding box center [24, 207] width 16 height 16
click at [498, 377] on icon at bounding box center [499, 452] width 10 height 10
click at [589, 377] on div "Add" at bounding box center [586, 453] width 34 height 16
click at [781, 16] on img "button" at bounding box center [778, 13] width 10 height 10
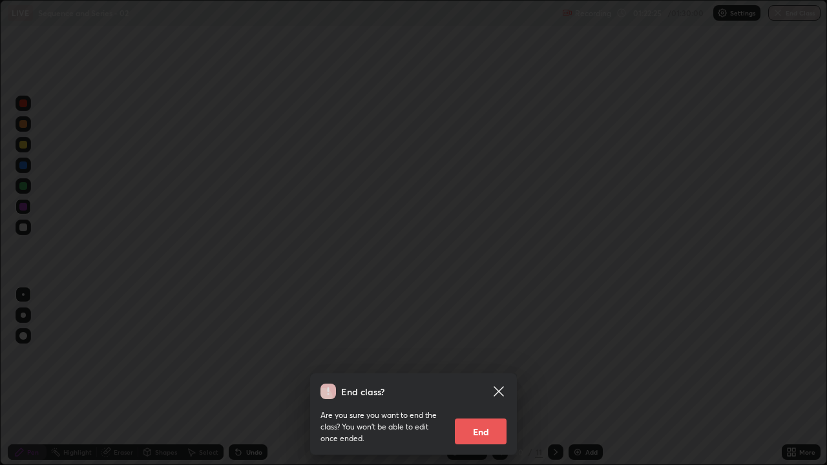
click at [470, 377] on button "End" at bounding box center [481, 432] width 52 height 26
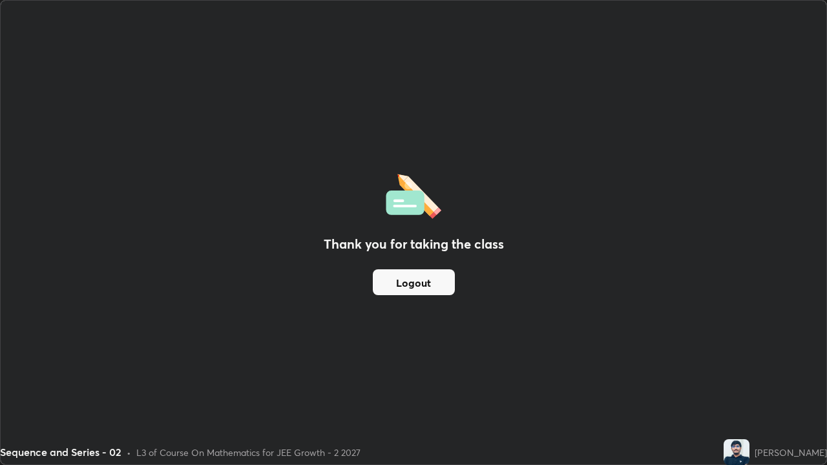
click at [414, 281] on button "Logout" at bounding box center [414, 282] width 82 height 26
